Goal: Transaction & Acquisition: Book appointment/travel/reservation

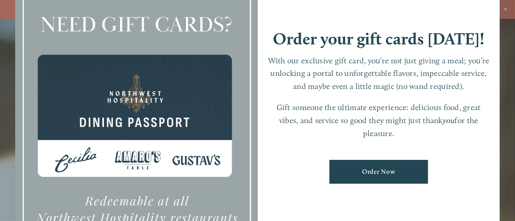
click at [505, 8] on div at bounding box center [257, 110] width 515 height 221
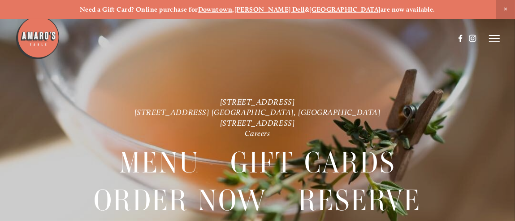
scroll to position [12, 0]
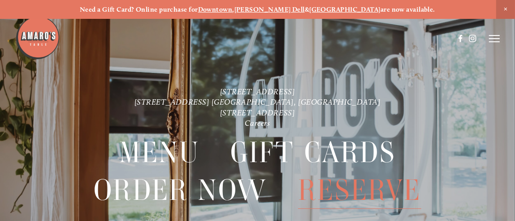
click at [379, 191] on span "Reserve" at bounding box center [359, 189] width 123 height 37
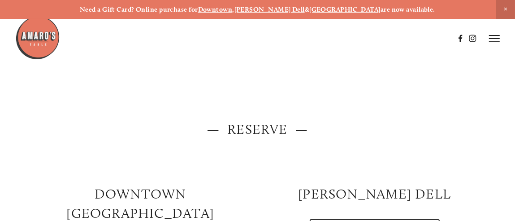
scroll to position [104, 0]
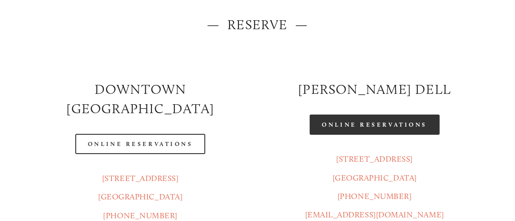
click at [377, 126] on link "Online Reservations" at bounding box center [375, 124] width 130 height 20
